Goal: Task Accomplishment & Management: Manage account settings

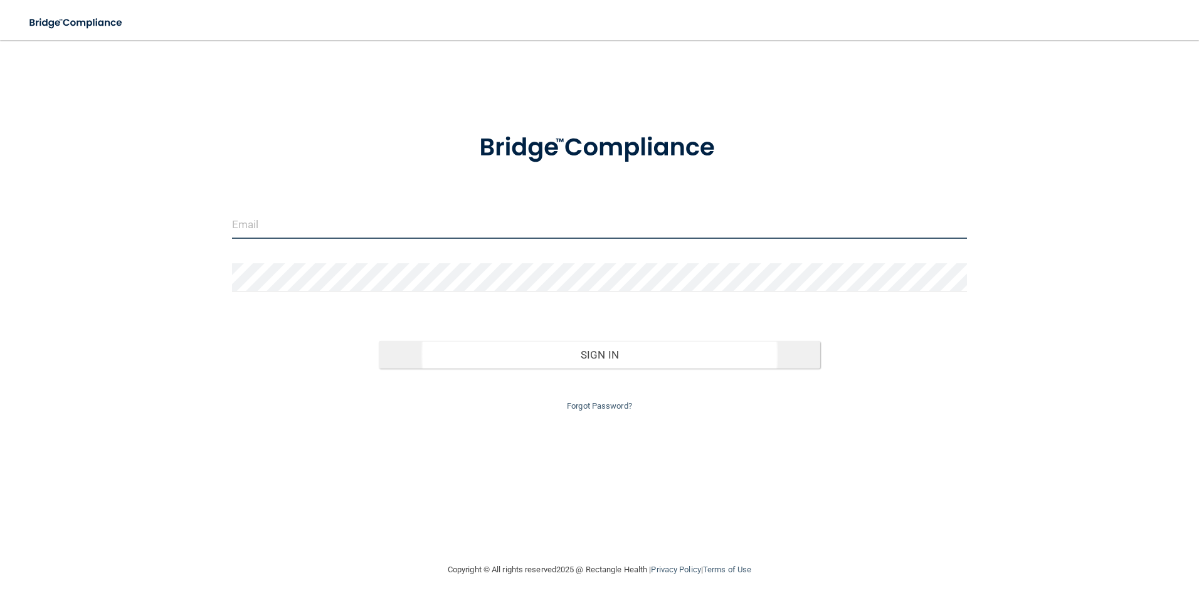
type input "[PERSON_NAME][EMAIL_ADDRESS][DOMAIN_NAME]"
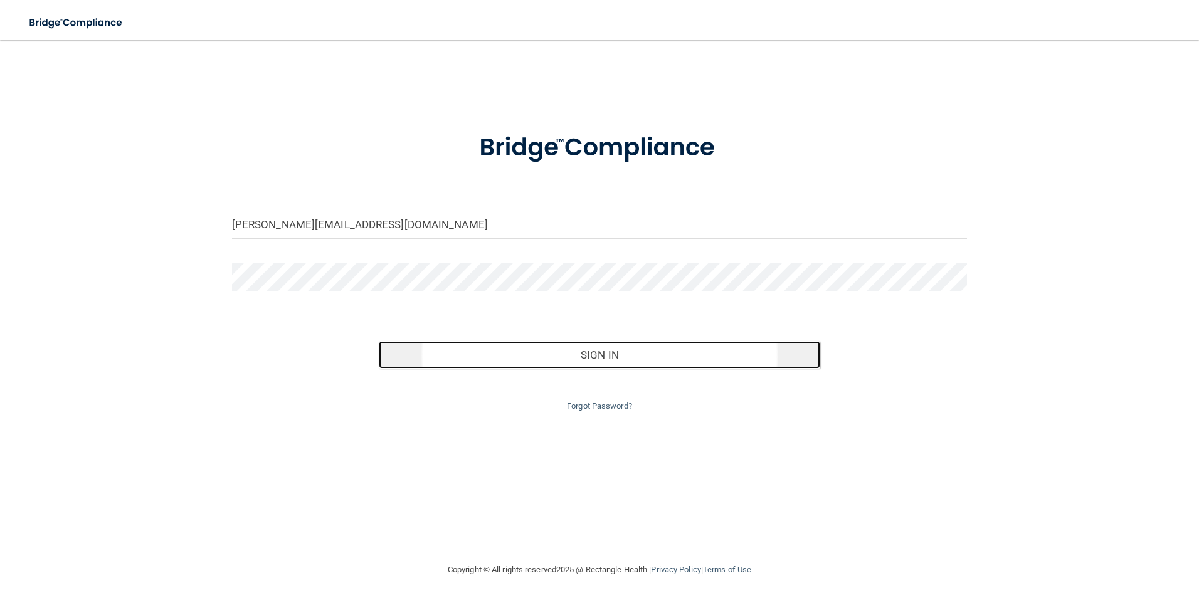
click at [582, 358] on button "Sign In" at bounding box center [600, 355] width 442 height 28
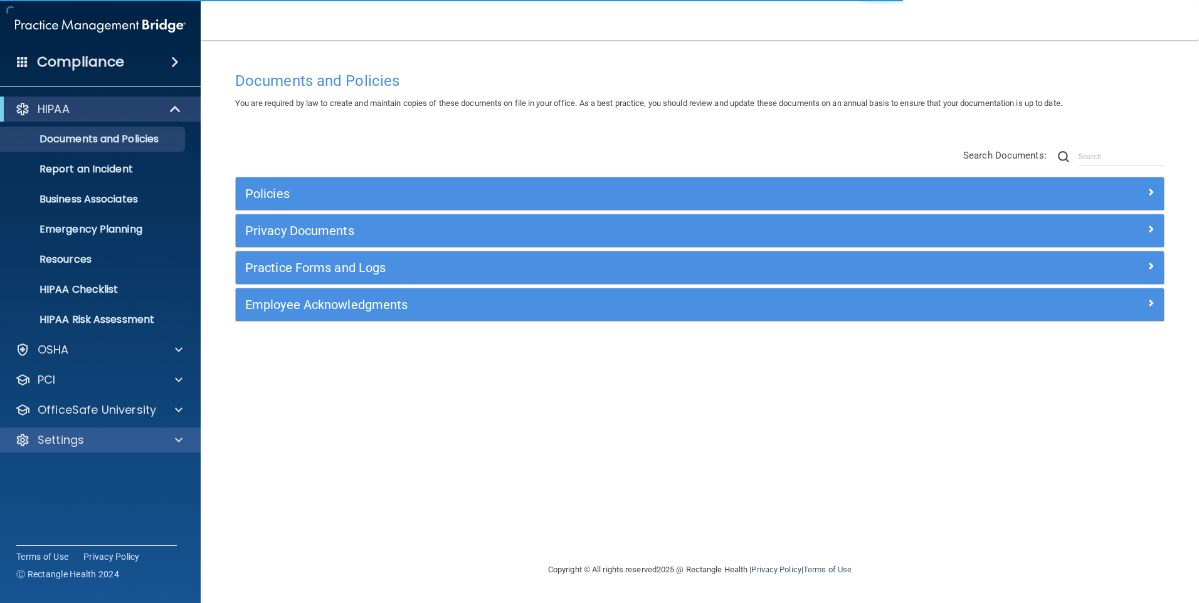
click at [164, 449] on div "Settings" at bounding box center [100, 440] width 201 height 25
click at [184, 442] on div at bounding box center [176, 440] width 31 height 15
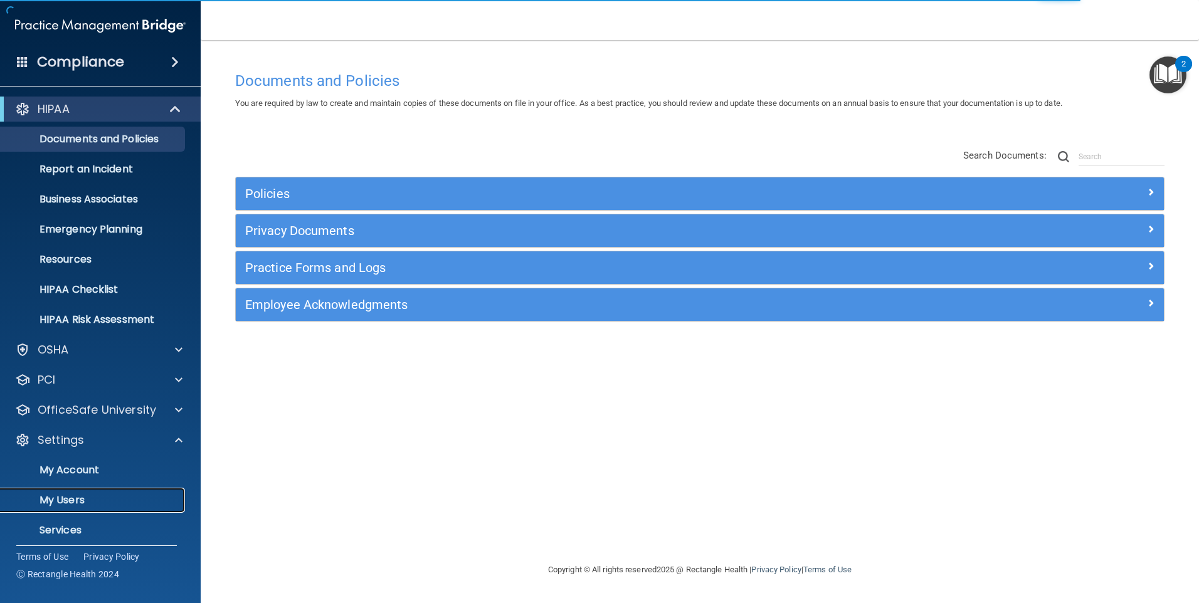
click at [69, 504] on p "My Users" at bounding box center [93, 500] width 171 height 13
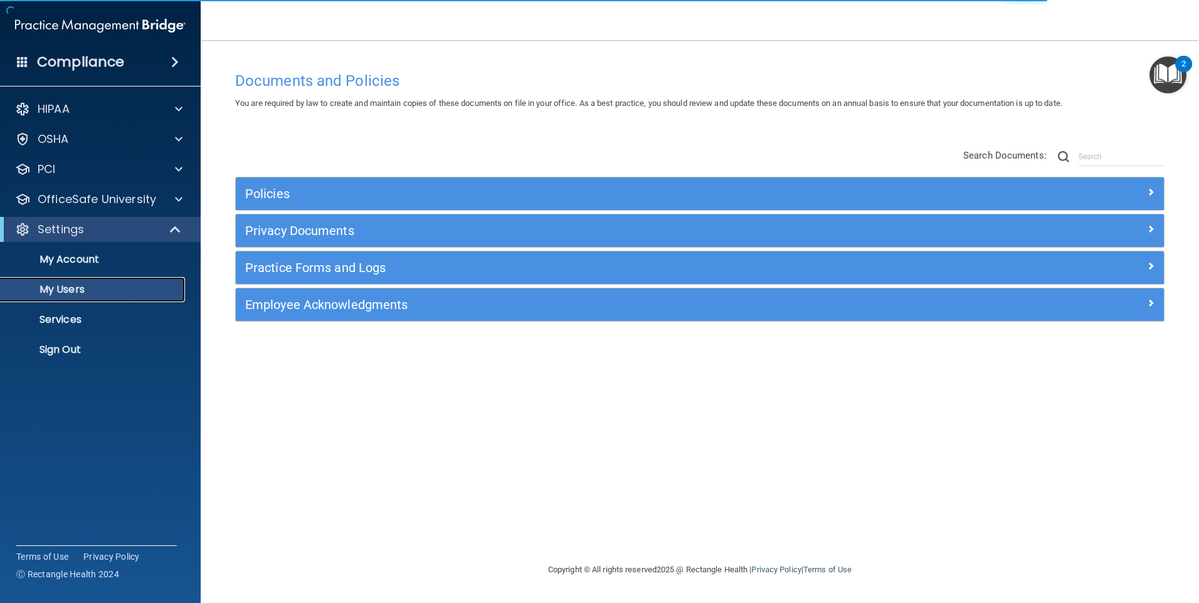
select select "20"
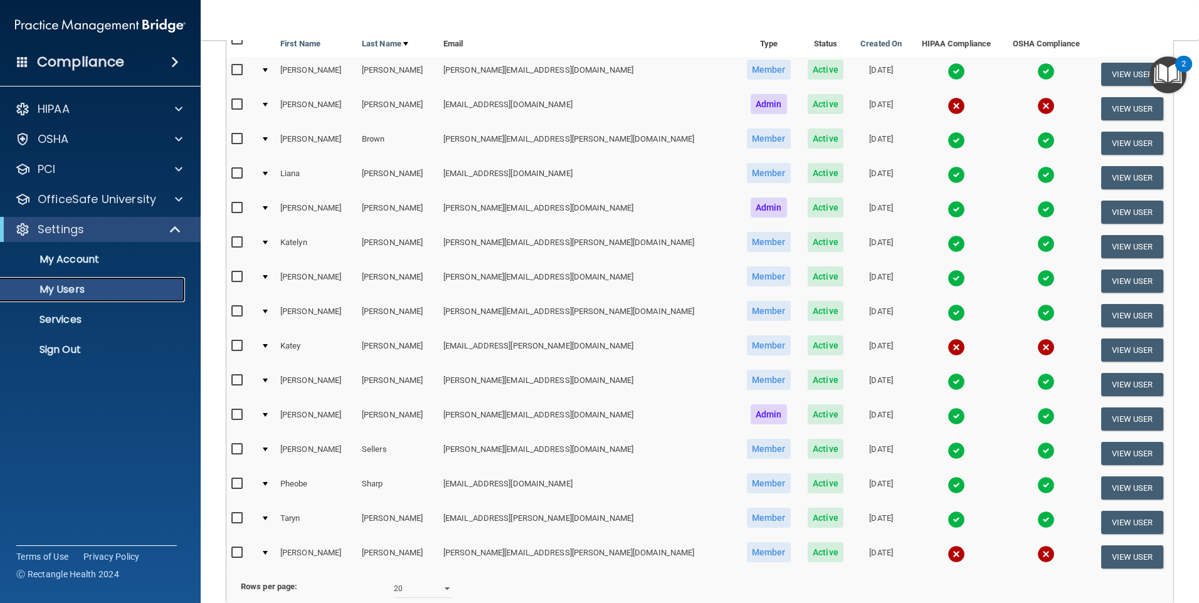
scroll to position [188, 0]
